Goal: Use online tool/utility: Utilize a website feature to perform a specific function

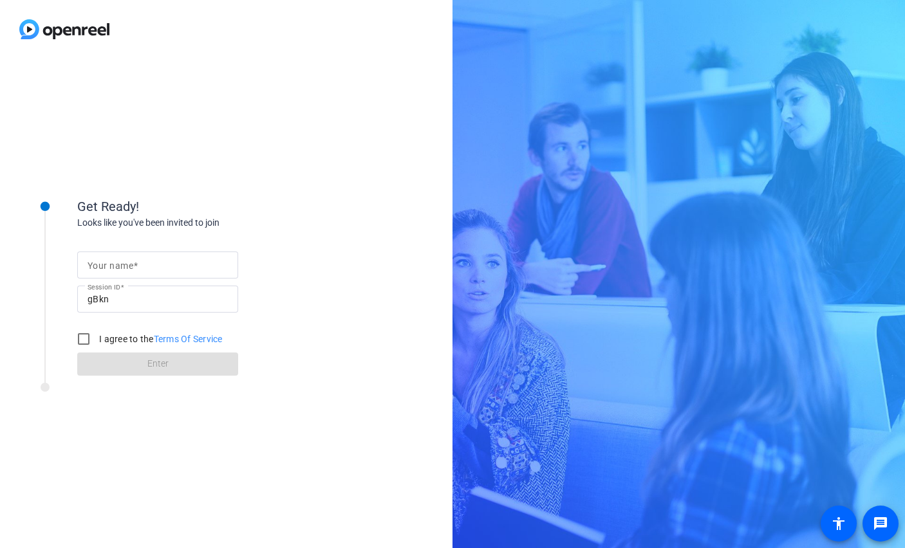
click at [124, 267] on mat-label "Your name" at bounding box center [111, 266] width 46 height 10
click at [124, 267] on input "Your name" at bounding box center [158, 264] width 140 height 15
type input "Katy"
click at [85, 339] on input "I agree to the Terms Of Service" at bounding box center [84, 339] width 26 height 26
checkbox input "true"
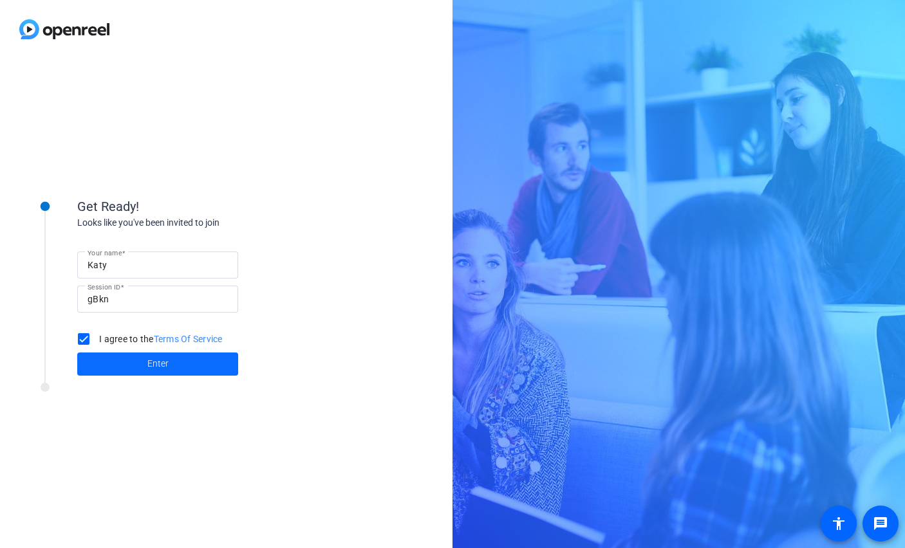
click at [116, 366] on span at bounding box center [157, 364] width 161 height 31
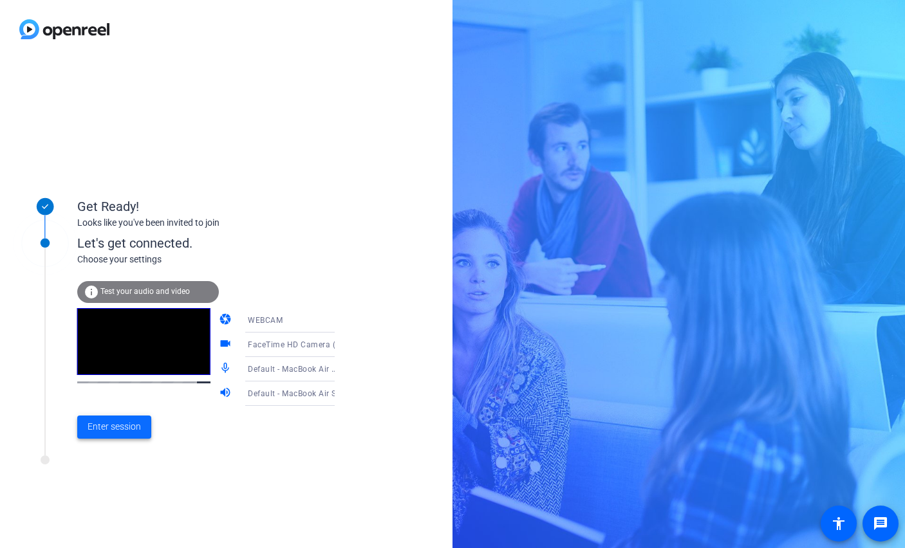
click at [116, 430] on span "Enter session" at bounding box center [114, 427] width 53 height 14
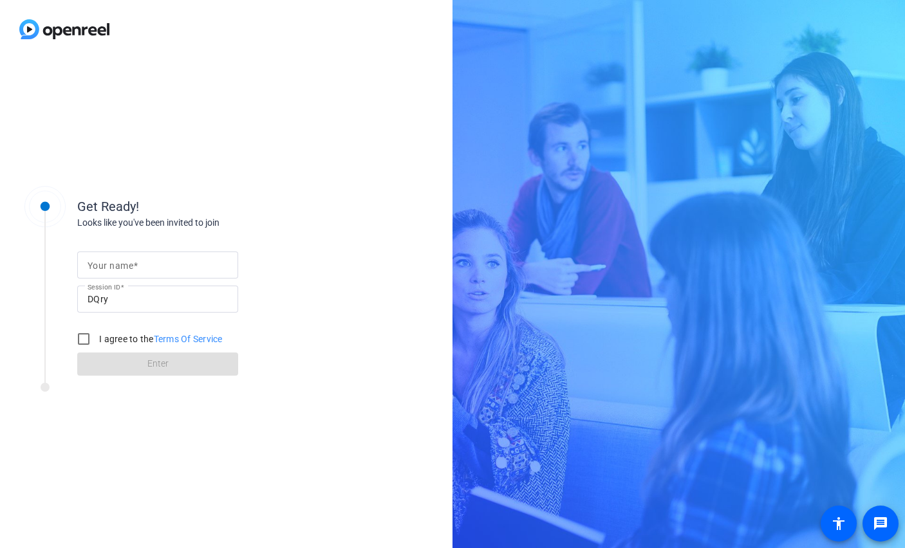
click at [125, 264] on mat-label "Your name" at bounding box center [111, 266] width 46 height 10
click at [125, 264] on input "Your name" at bounding box center [158, 264] width 140 height 15
type input "Katy"
click at [85, 342] on input "I agree to the Terms Of Service" at bounding box center [84, 339] width 26 height 26
checkbox input "true"
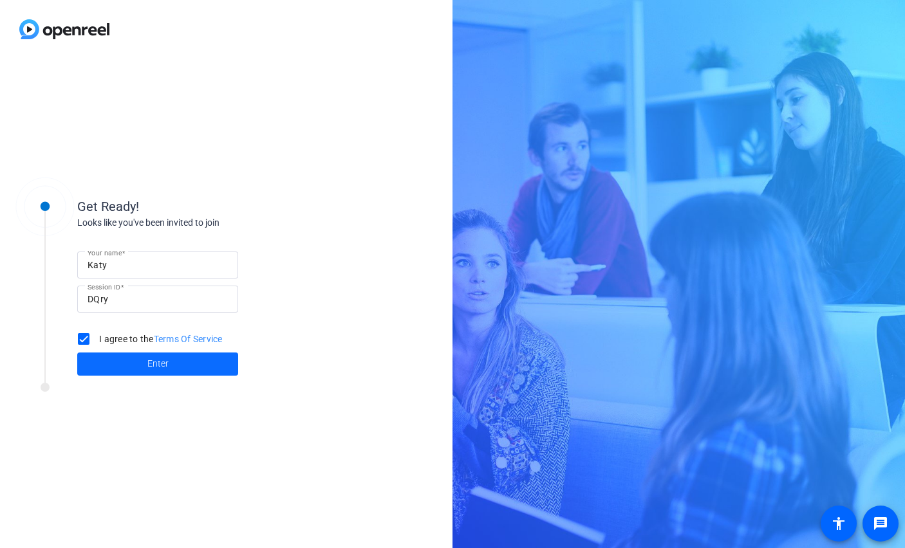
click at [132, 366] on span at bounding box center [157, 364] width 161 height 31
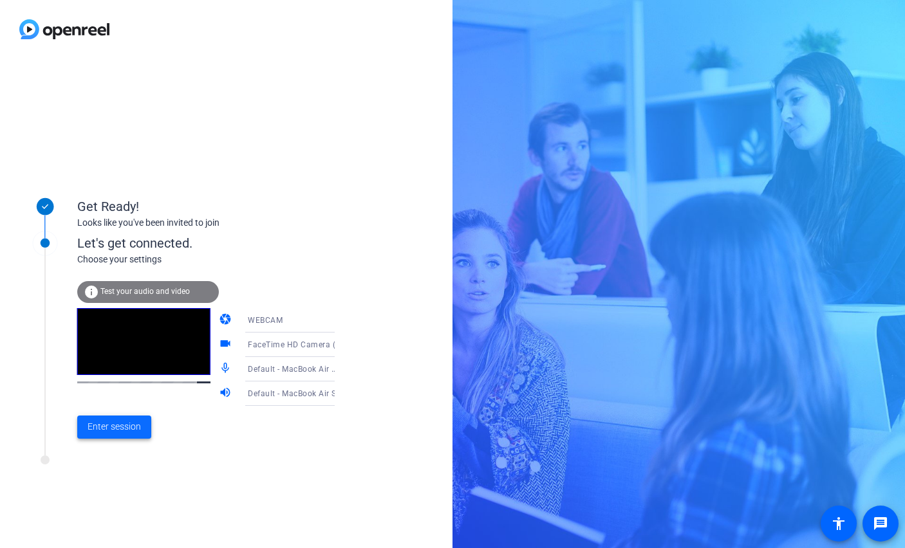
click at [124, 428] on span "Enter session" at bounding box center [114, 427] width 53 height 14
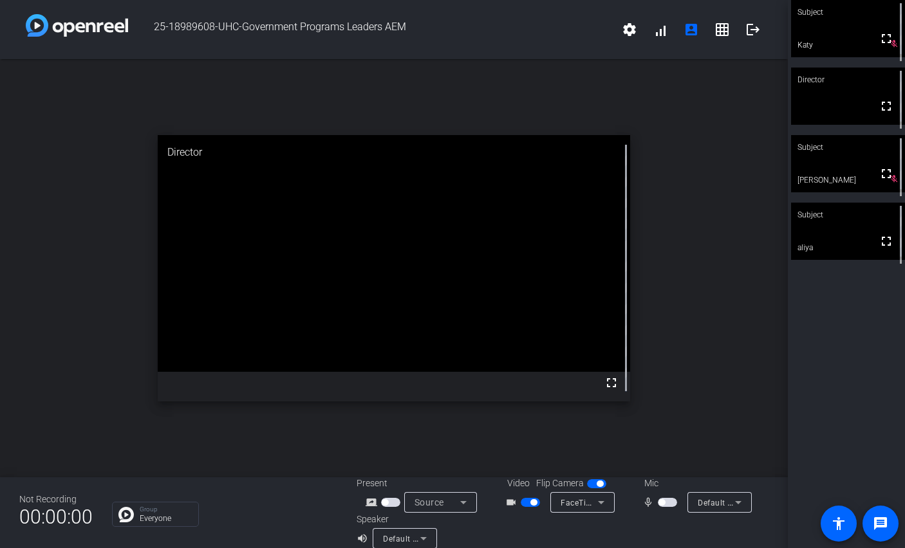
click at [661, 503] on span "button" at bounding box center [661, 502] width 6 height 6
click at [668, 503] on span "button" at bounding box center [670, 502] width 6 height 6
click at [668, 503] on span "button" at bounding box center [667, 502] width 19 height 9
click at [668, 503] on span "button" at bounding box center [670, 502] width 6 height 6
click at [668, 503] on span "button" at bounding box center [667, 502] width 19 height 9
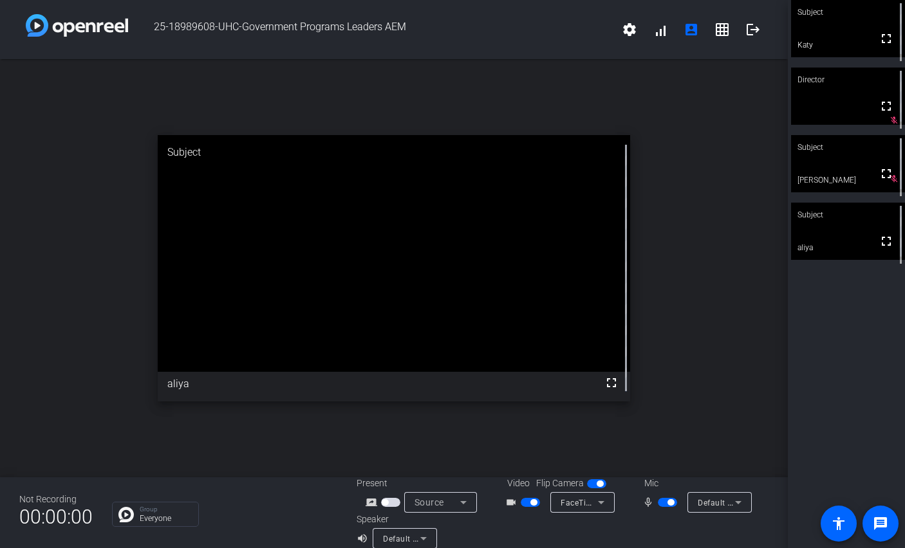
click at [668, 503] on span "button" at bounding box center [670, 502] width 6 height 6
click at [668, 503] on span "button" at bounding box center [667, 502] width 19 height 9
click at [668, 503] on span "button" at bounding box center [670, 502] width 6 height 6
click at [668, 503] on span "button" at bounding box center [667, 502] width 19 height 9
click at [667, 501] on span "button" at bounding box center [670, 502] width 6 height 6
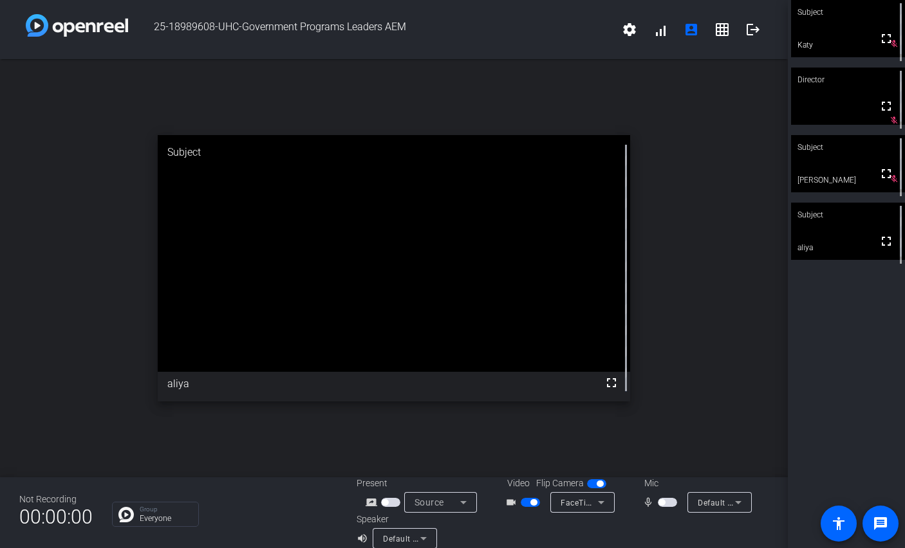
click at [667, 502] on span "button" at bounding box center [667, 502] width 19 height 9
click at [667, 502] on span "button" at bounding box center [670, 502] width 6 height 6
click at [667, 502] on span "button" at bounding box center [667, 502] width 19 height 9
click at [667, 502] on span "button" at bounding box center [670, 502] width 6 height 6
click at [667, 502] on span "button" at bounding box center [667, 502] width 19 height 9
